Goal: Task Accomplishment & Management: Use online tool/utility

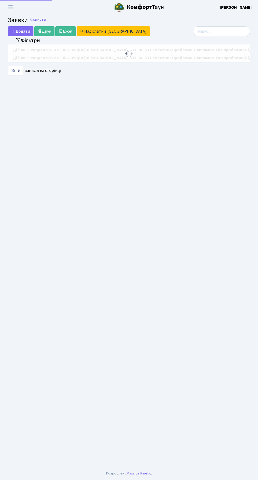
select select "25"
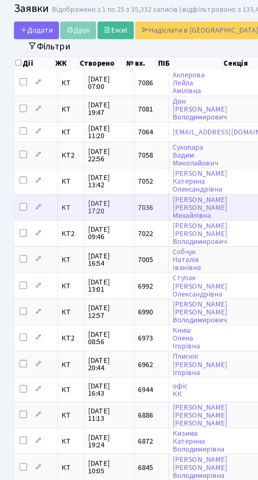
click at [13, 131] on input "checkbox" at bounding box center [13, 133] width 4 height 4
checkbox input "true"
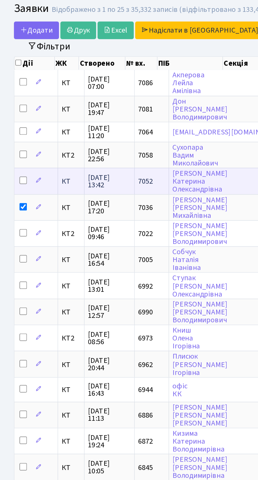
click at [14, 117] on input "checkbox" at bounding box center [13, 118] width 4 height 4
checkbox input "true"
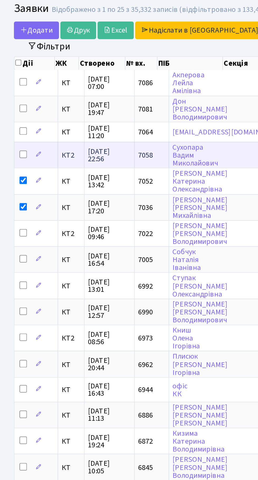
click at [11, 104] on input "checkbox" at bounding box center [13, 103] width 4 height 4
checkbox input "true"
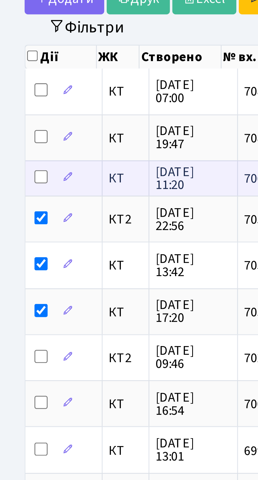
click at [13, 88] on input "checkbox" at bounding box center [13, 90] width 4 height 4
checkbox input "true"
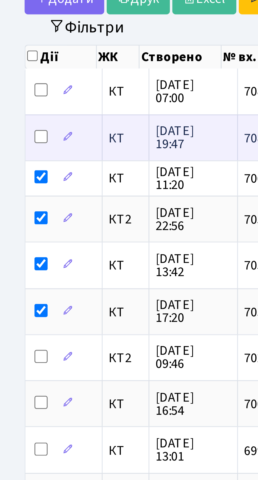
click at [13, 75] on input "checkbox" at bounding box center [13, 77] width 4 height 4
checkbox input "true"
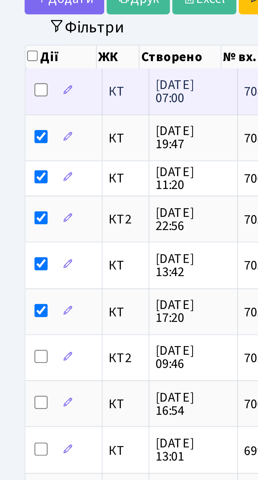
checkbox input "true"
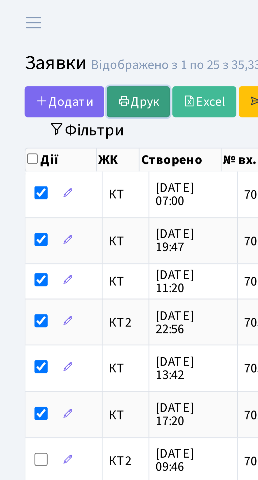
click at [46, 32] on link "Друк" at bounding box center [44, 33] width 20 height 10
